Goal: Navigation & Orientation: Find specific page/section

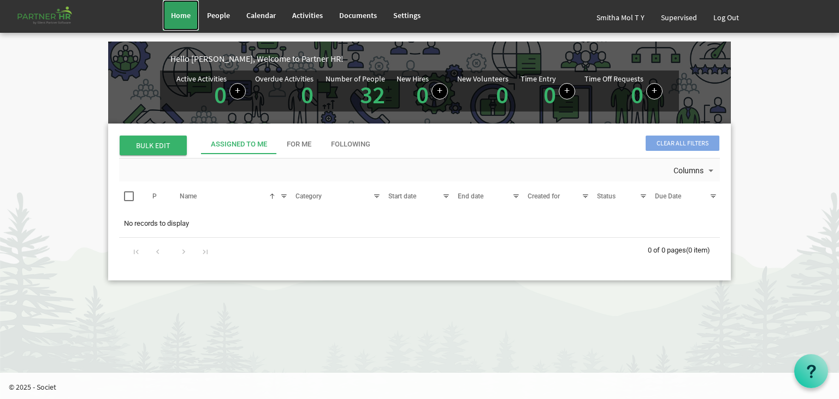
click at [188, 14] on span "Home" at bounding box center [181, 15] width 20 height 10
click at [214, 16] on span "People" at bounding box center [218, 15] width 23 height 10
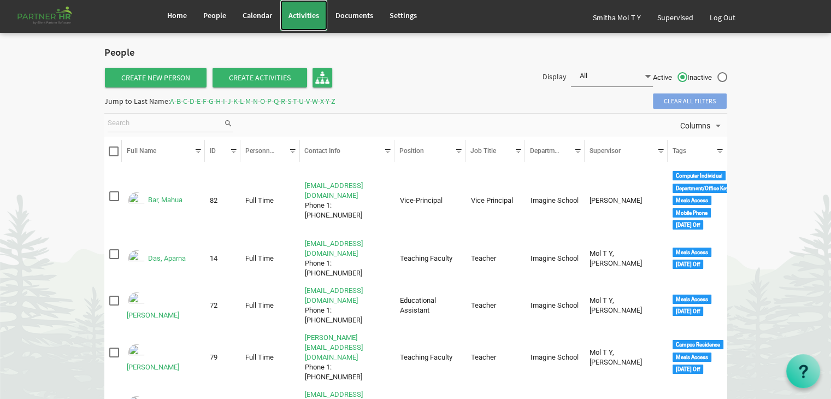
click at [304, 15] on span "Activities" at bounding box center [303, 15] width 31 height 10
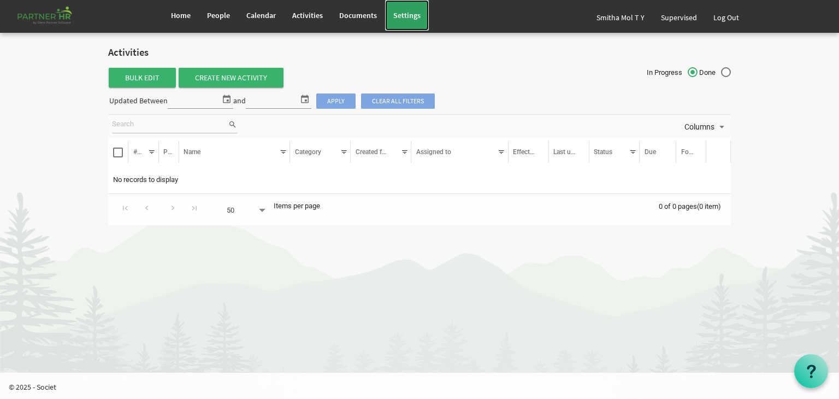
click at [405, 19] on span "Settings" at bounding box center [406, 15] width 27 height 10
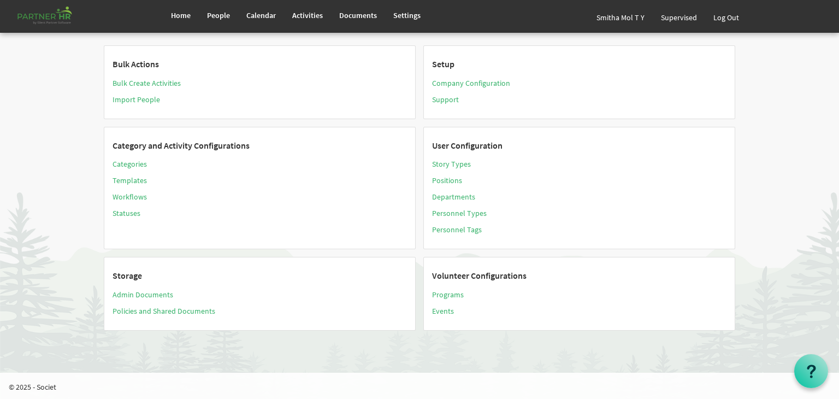
click at [123, 274] on h3 "Storage" at bounding box center [260, 276] width 294 height 10
click at [128, 278] on h3 "Storage" at bounding box center [260, 276] width 294 height 10
click at [190, 18] on span "Home" at bounding box center [181, 15] width 20 height 10
